Goal: Contribute content: Contribute content

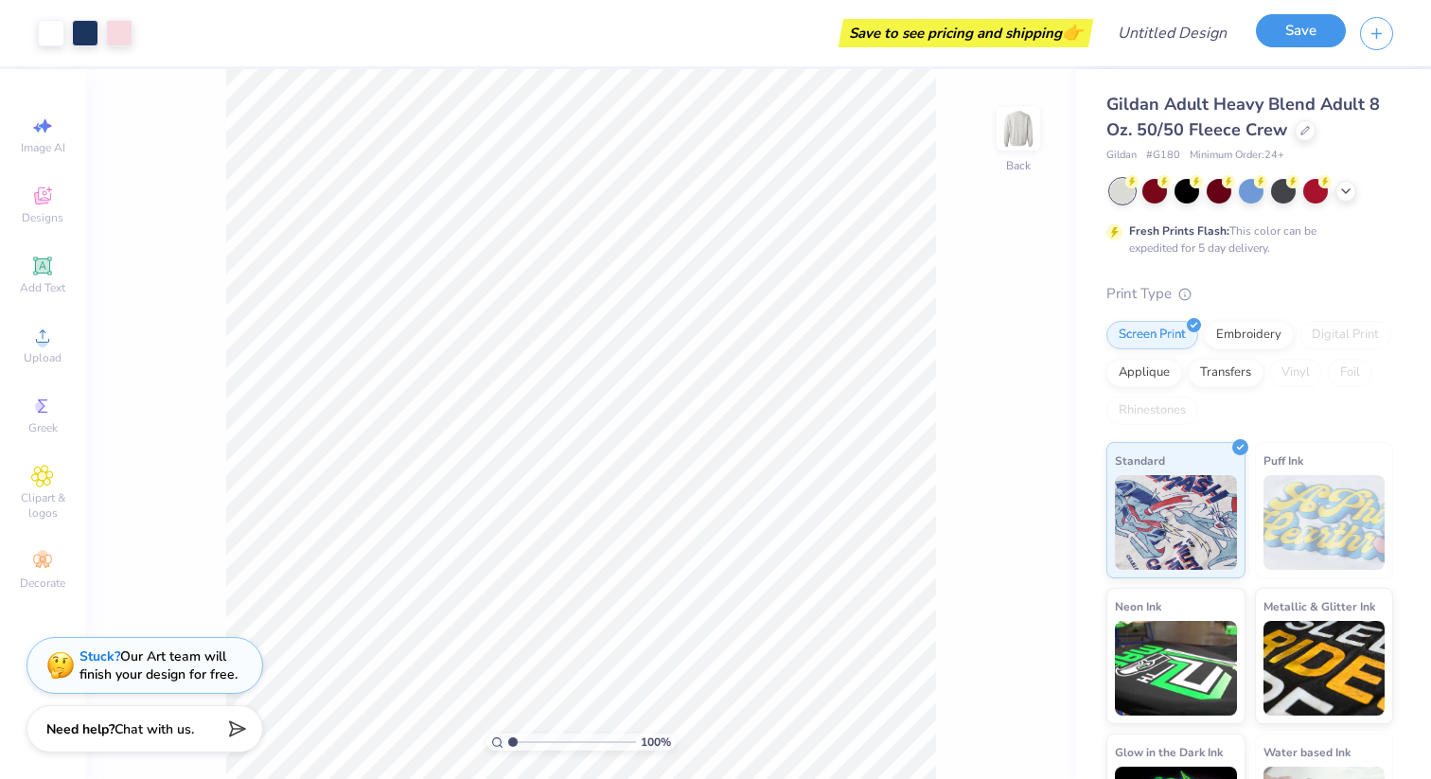
click at [1287, 30] on button "Save" at bounding box center [1301, 30] width 90 height 33
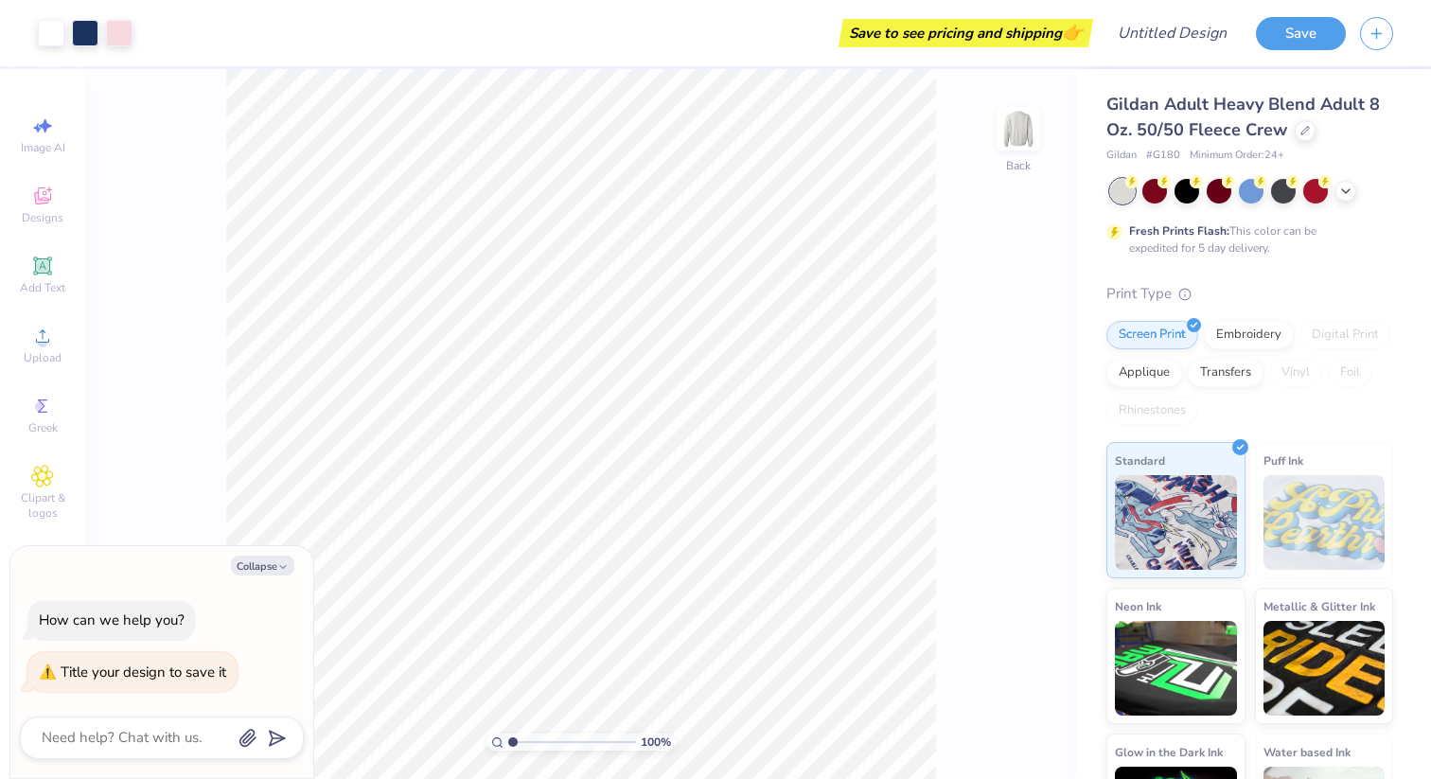
type textarea "k"
type textarea "x"
type textarea "kk"
type textarea "x"
type textarea "kkg"
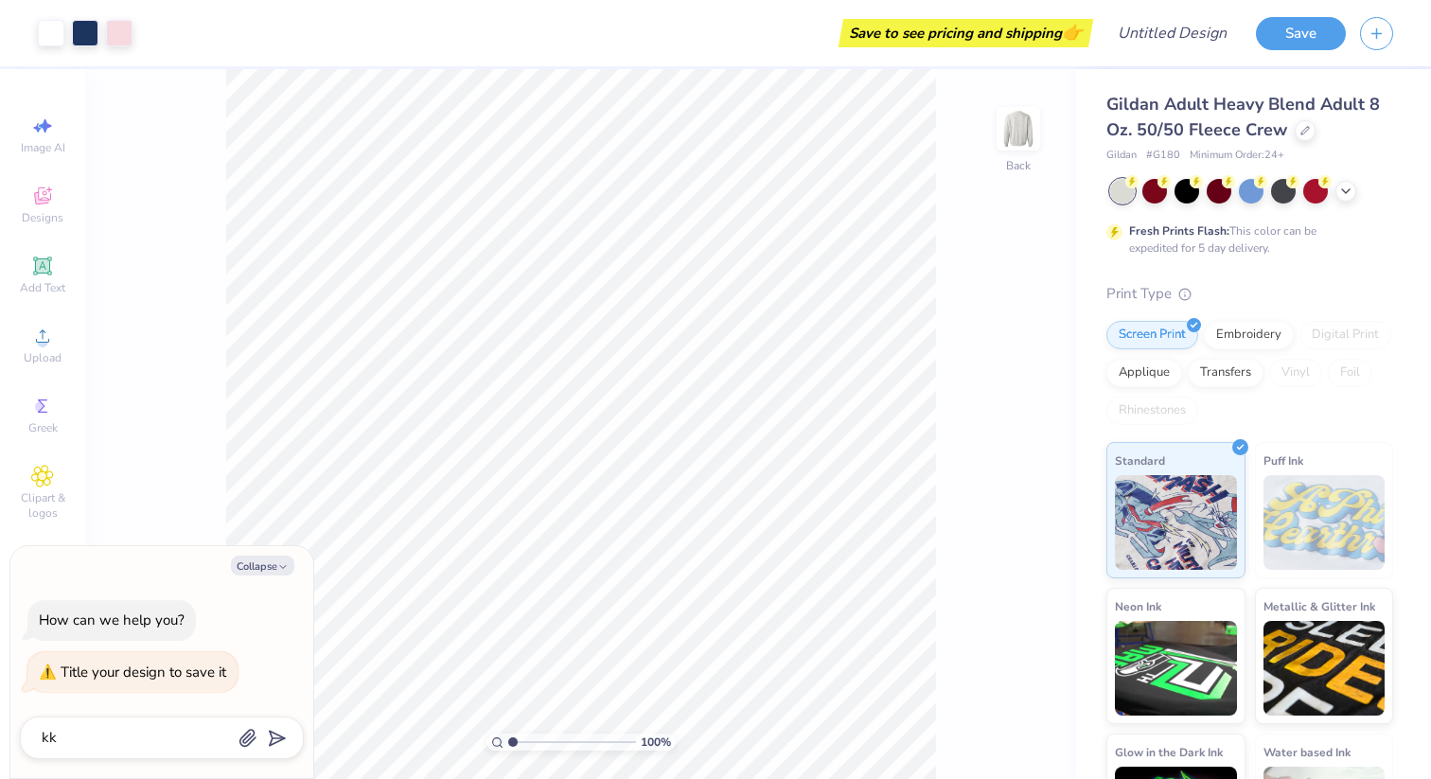
type textarea "x"
type textarea "kkgp"
type textarea "x"
type textarea "kkgpo"
type textarea "x"
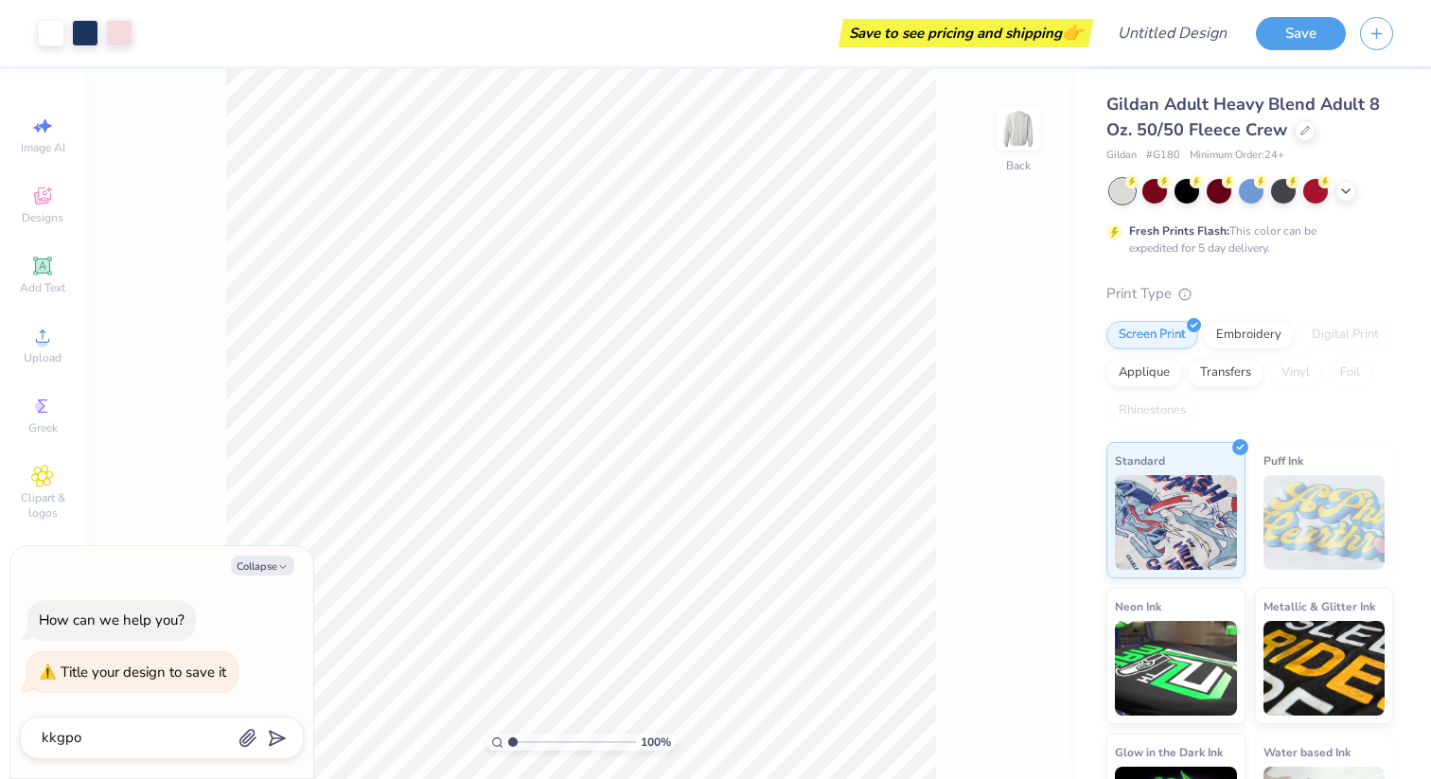
type textarea "kkgpol"
type textarea "x"
type textarea "kkgpolk"
type textarea "x"
type textarea "kkgpolka"
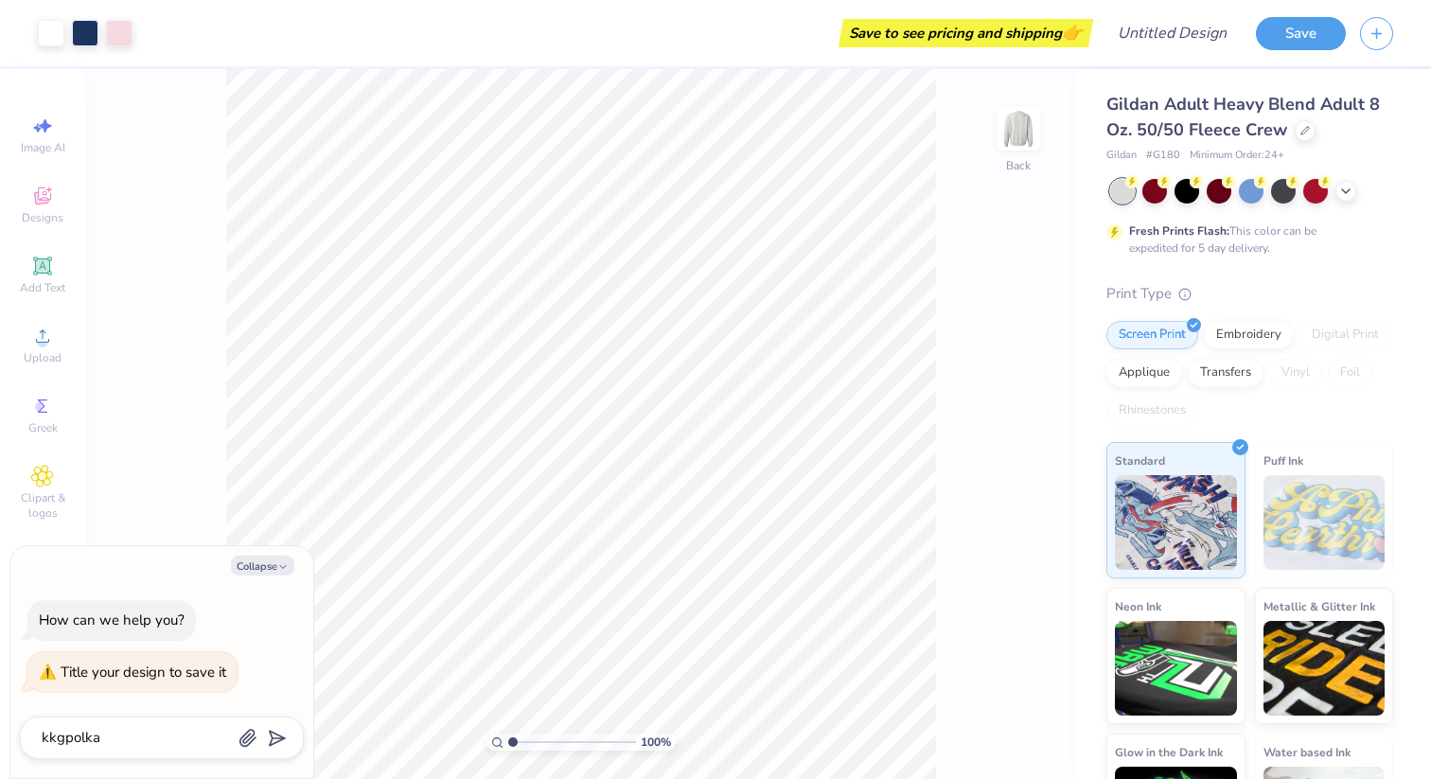
type textarea "x"
type textarea "kkgpolkad"
type textarea "x"
type textarea "kkgpolkado"
type textarea "x"
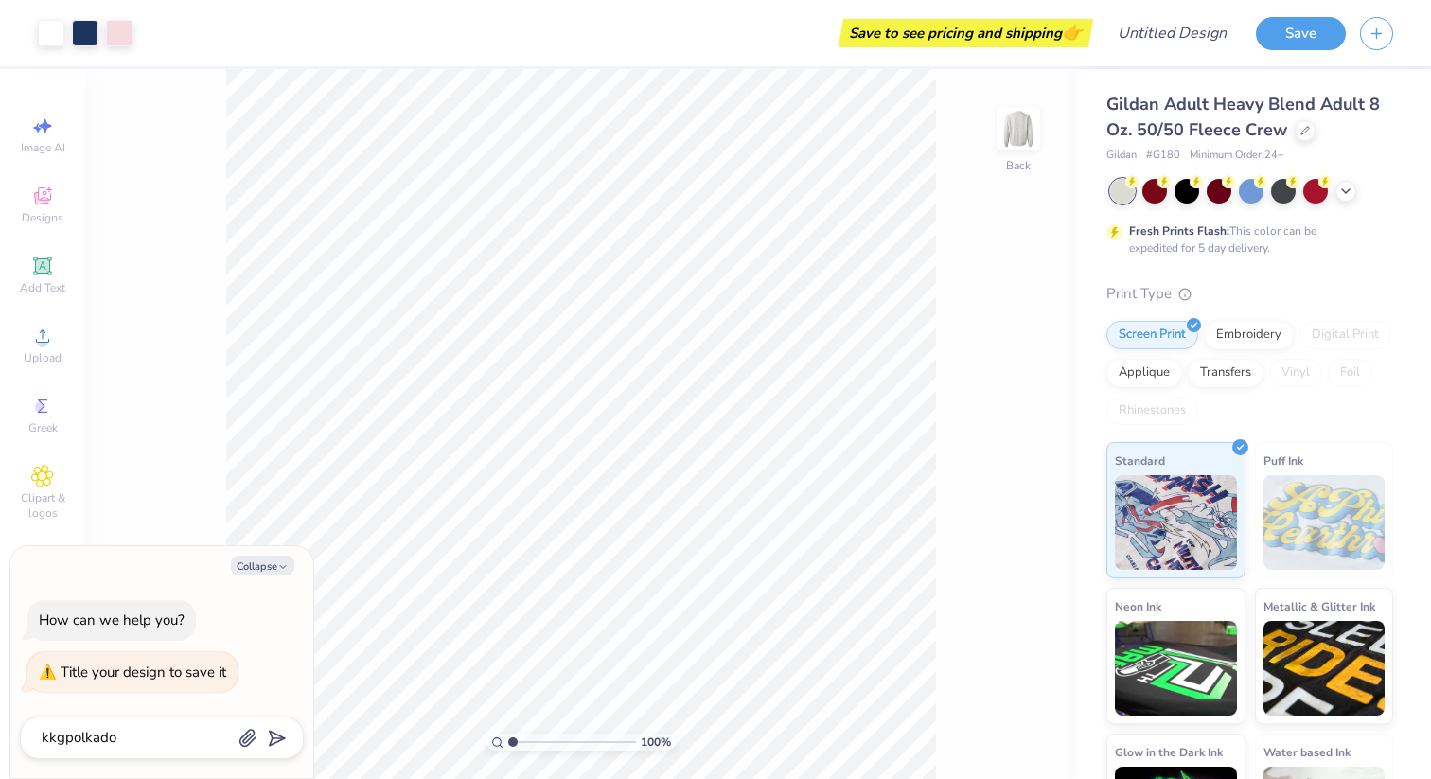
type textarea "kkgpolkadot"
type textarea "x"
type textarea "kkgpolkadot"
type input "kkgpolkadot"
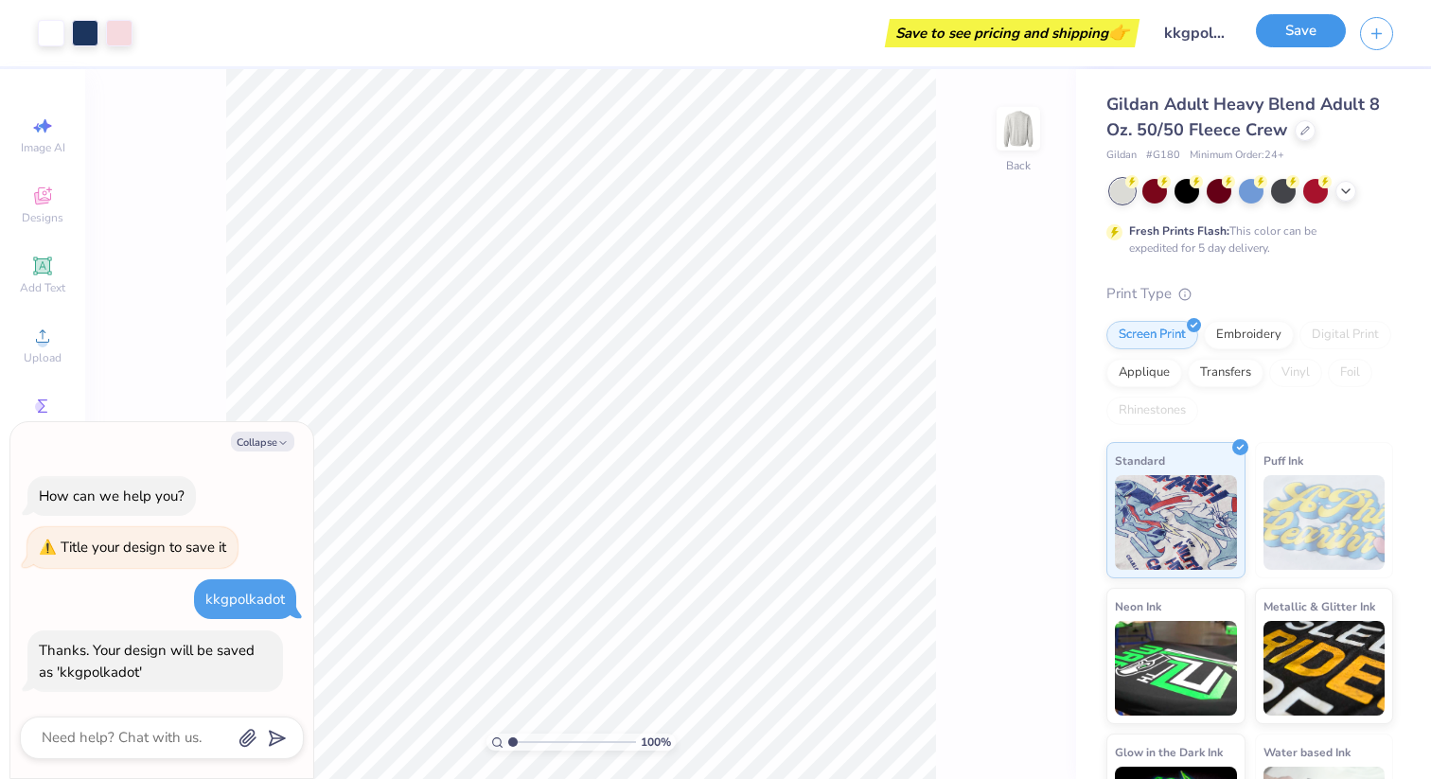
click at [1293, 34] on button "Save" at bounding box center [1301, 30] width 90 height 33
type textarea "x"
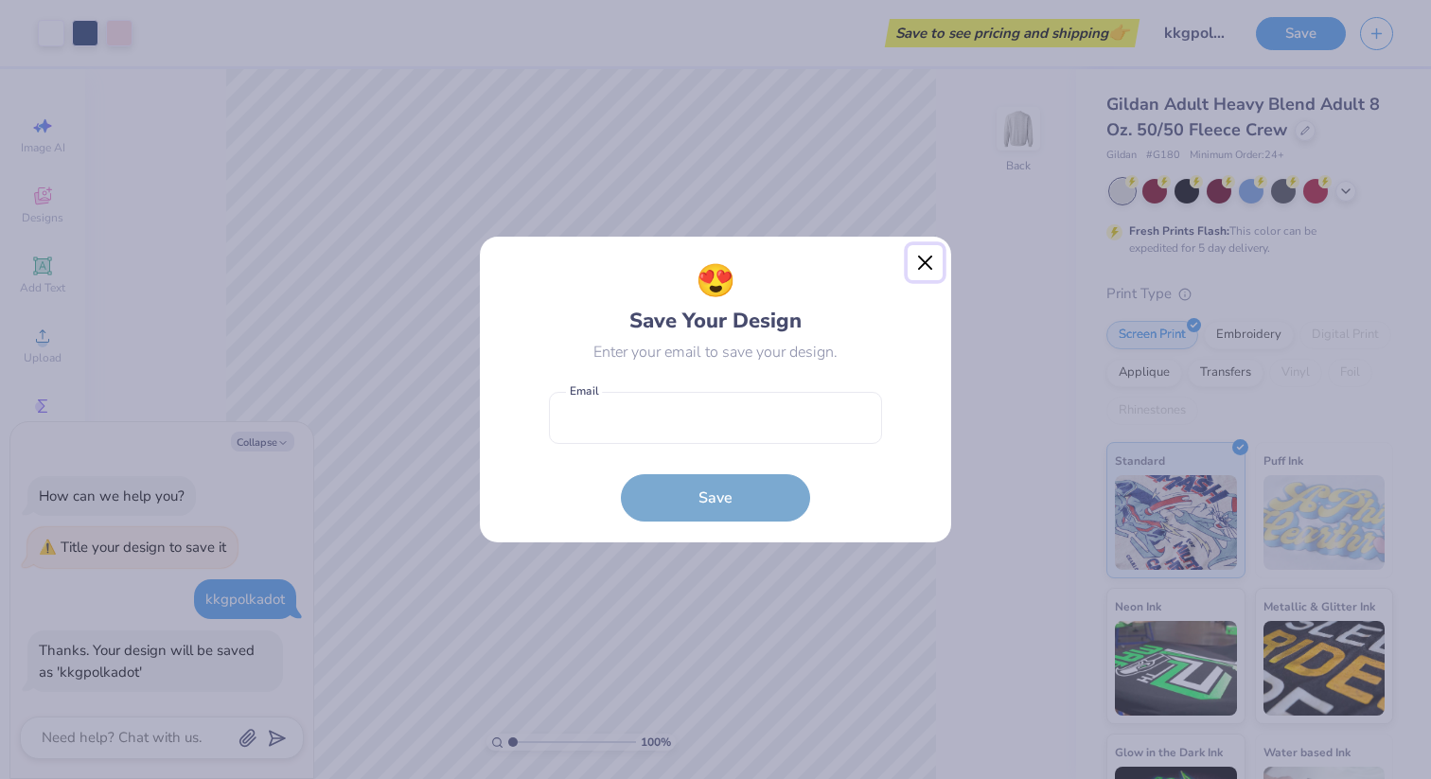
click at [923, 262] on button "Close" at bounding box center [926, 263] width 36 height 36
